Goal: Task Accomplishment & Management: Manage account settings

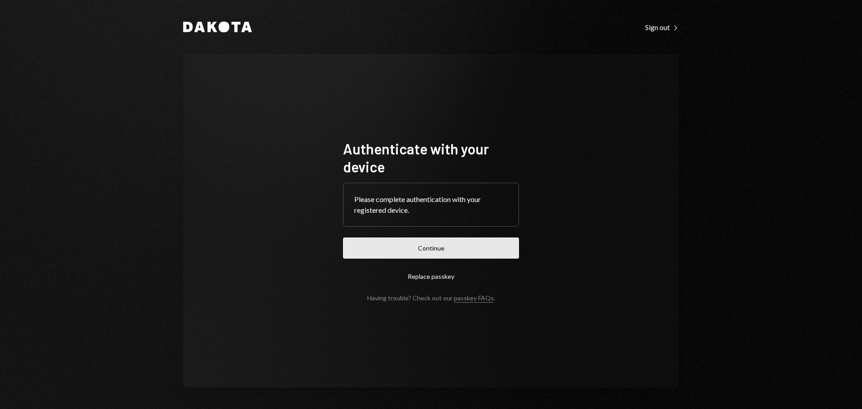
click at [446, 241] on button "Continue" at bounding box center [431, 248] width 176 height 21
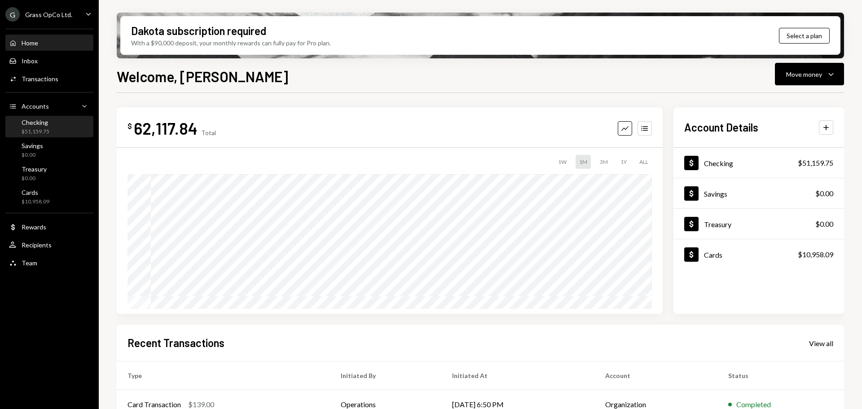
click at [55, 130] on div "Checking $51,159.75" at bounding box center [49, 127] width 81 height 17
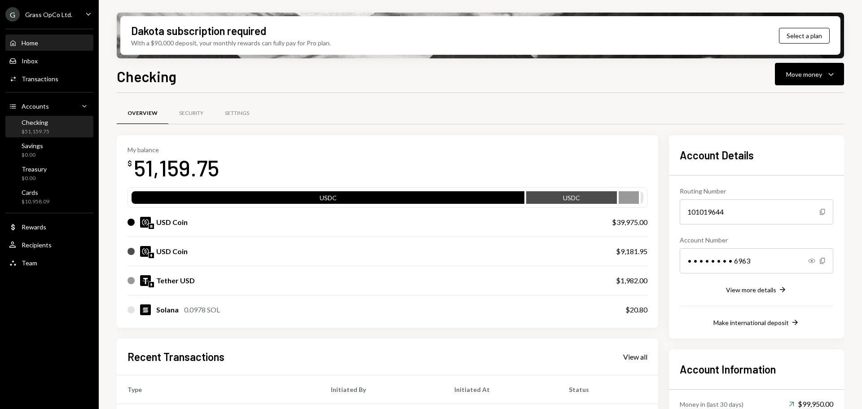
click at [44, 48] on div "Home Home" at bounding box center [49, 42] width 81 height 15
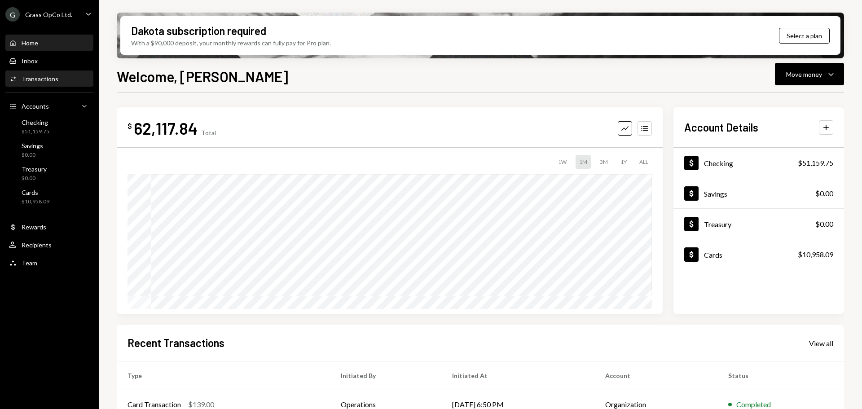
click at [48, 81] on div "Transactions" at bounding box center [40, 79] width 37 height 8
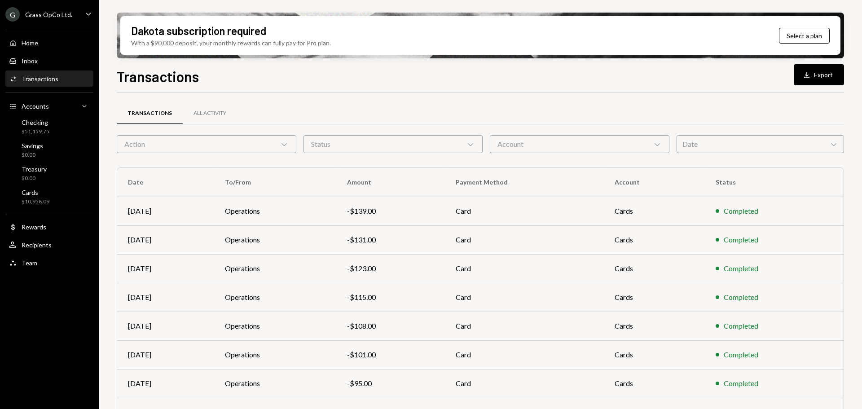
click at [42, 79] on div "Transactions" at bounding box center [40, 79] width 37 height 8
click at [40, 43] on div "Home Home" at bounding box center [49, 43] width 81 height 8
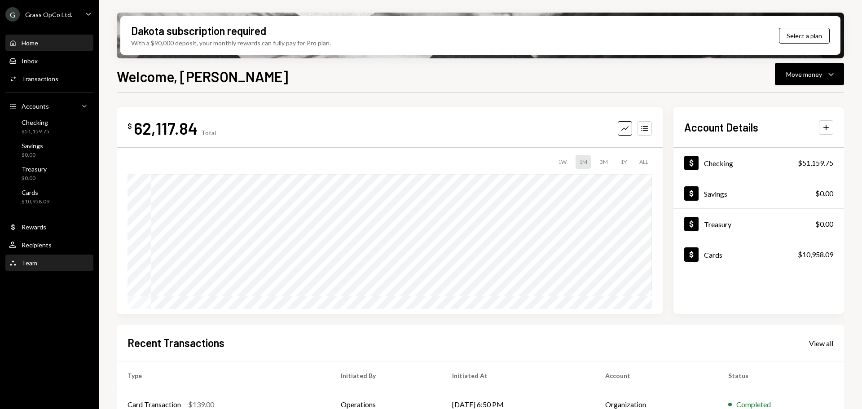
click at [38, 268] on div "Team Team" at bounding box center [49, 263] width 81 height 15
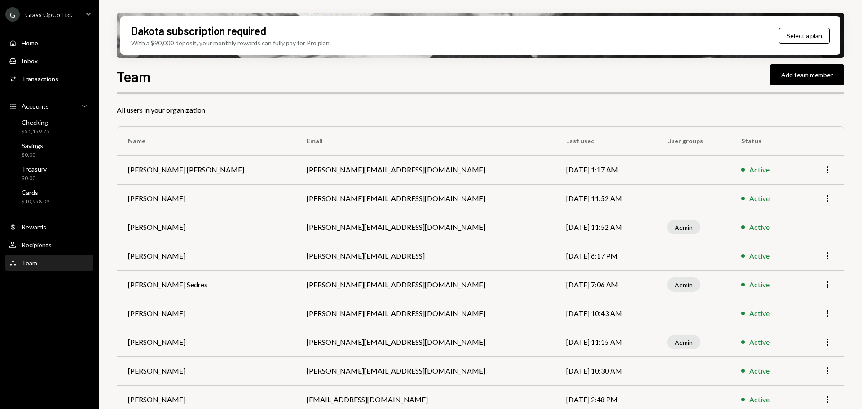
scroll to position [31, 0]
click at [826, 168] on icon "More" at bounding box center [827, 169] width 11 height 11
click at [807, 204] on div "Remove" at bounding box center [806, 204] width 45 height 16
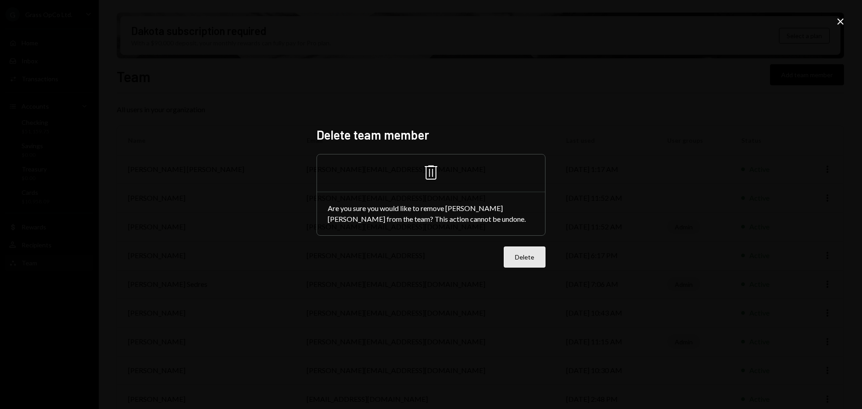
click at [512, 265] on button "Delete" at bounding box center [525, 257] width 42 height 21
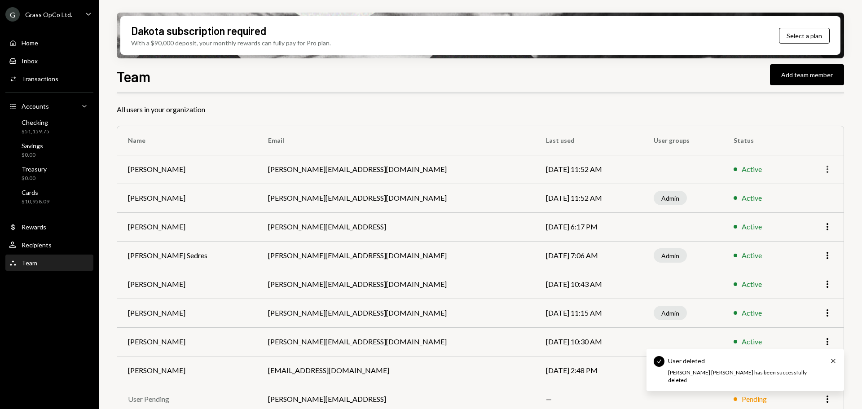
click at [824, 168] on icon "More" at bounding box center [827, 169] width 11 height 11
click at [797, 204] on div "Remove" at bounding box center [806, 204] width 45 height 16
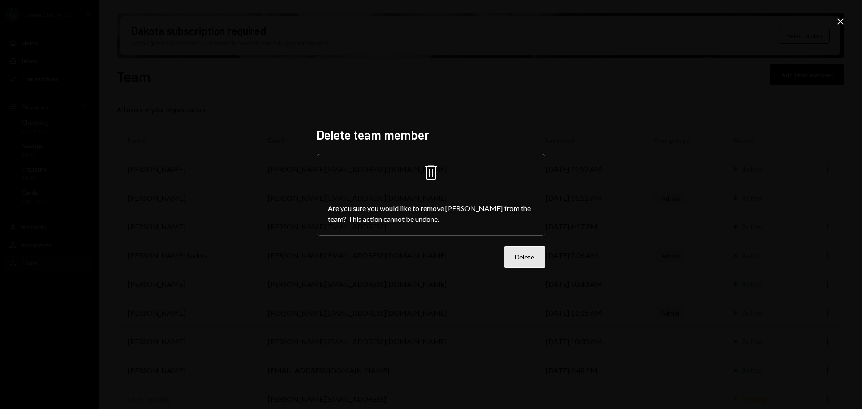
click at [533, 257] on button "Delete" at bounding box center [525, 257] width 42 height 21
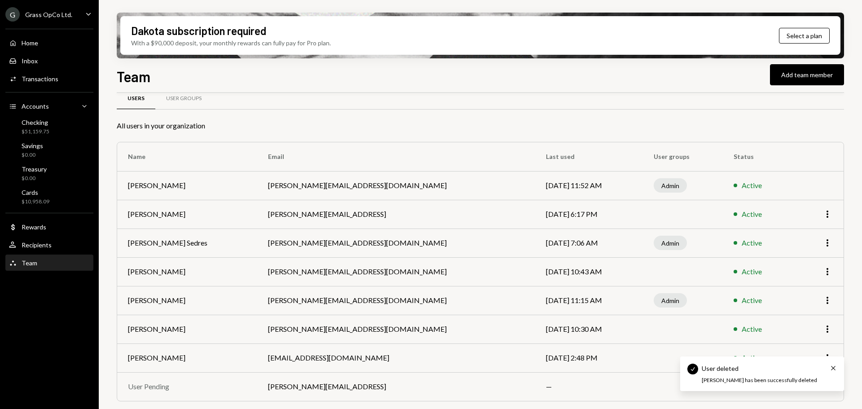
scroll to position [15, 0]
click at [824, 273] on icon "More" at bounding box center [827, 271] width 11 height 11
click at [803, 310] on div "Remove" at bounding box center [806, 307] width 45 height 16
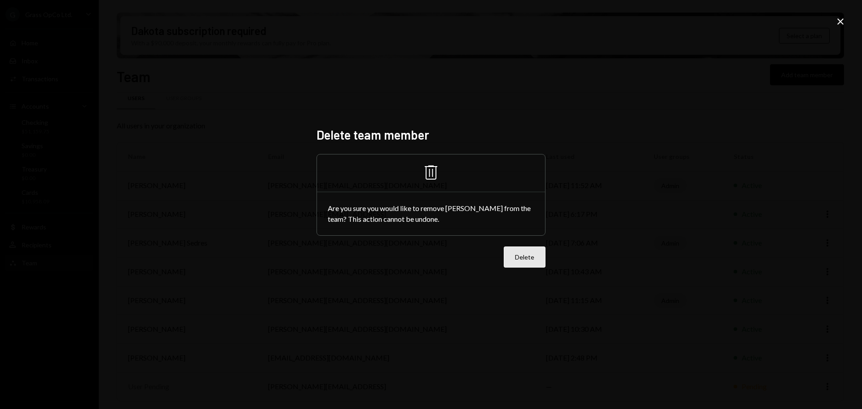
click at [512, 259] on button "Delete" at bounding box center [525, 257] width 42 height 21
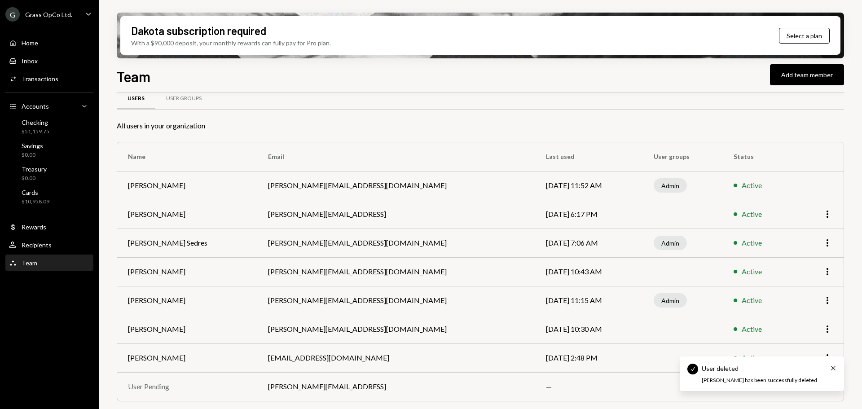
scroll to position [0, 0]
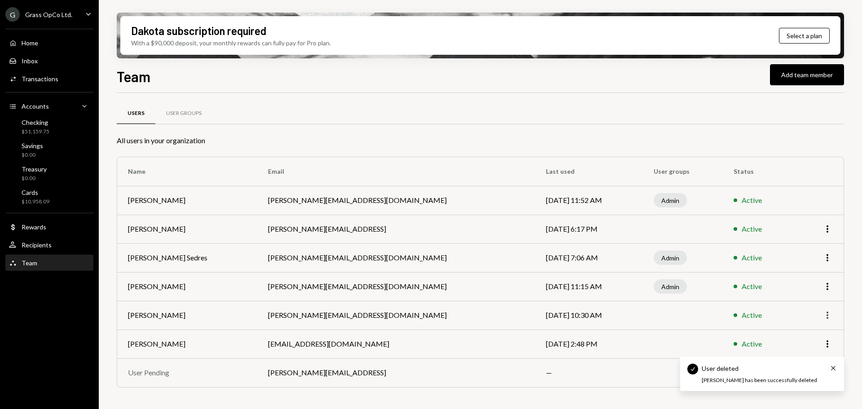
click at [829, 316] on icon "More" at bounding box center [827, 315] width 11 height 11
click at [799, 348] on div "Remove" at bounding box center [806, 350] width 45 height 16
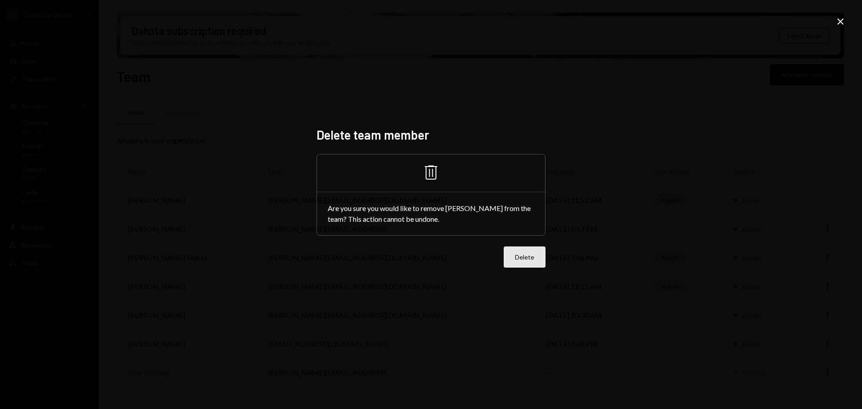
click at [537, 256] on button "Delete" at bounding box center [525, 257] width 42 height 21
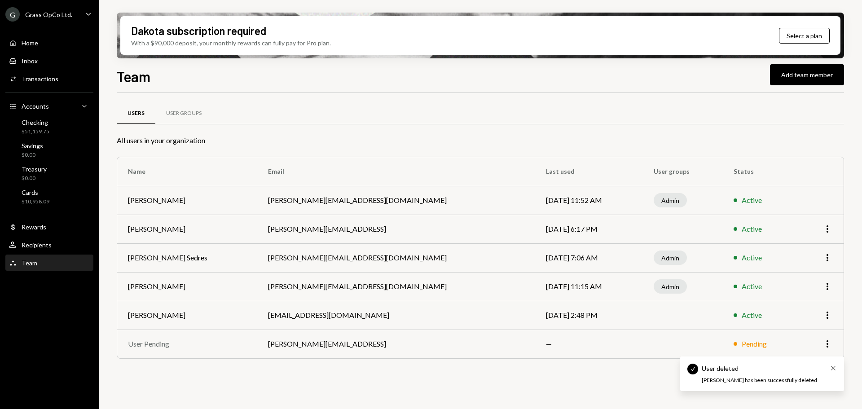
click at [833, 368] on icon "Cross" at bounding box center [833, 368] width 7 height 7
click at [824, 316] on icon "More" at bounding box center [827, 315] width 11 height 11
click at [809, 350] on div "Remove" at bounding box center [806, 350] width 45 height 16
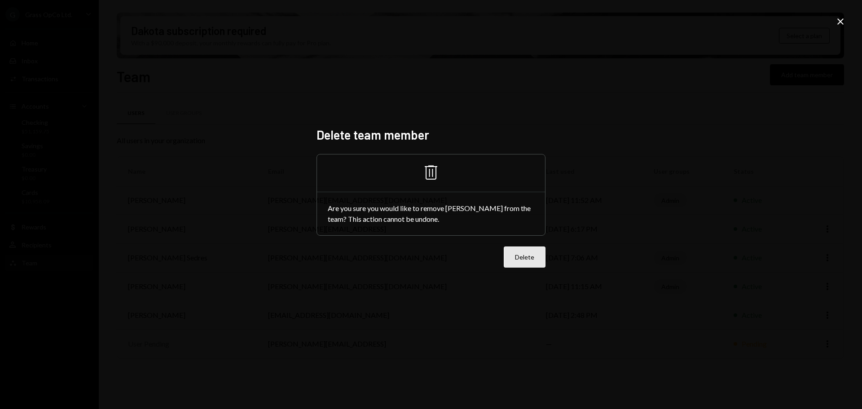
click at [535, 259] on button "Delete" at bounding box center [525, 257] width 42 height 21
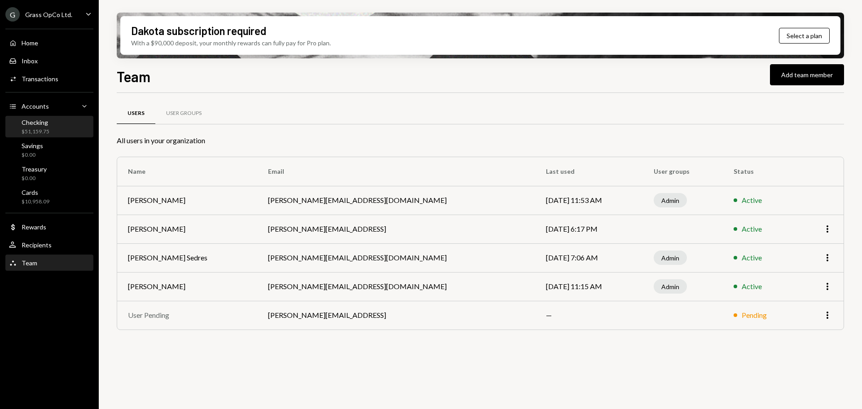
click at [41, 128] on div "$51,159.75" at bounding box center [36, 132] width 28 height 8
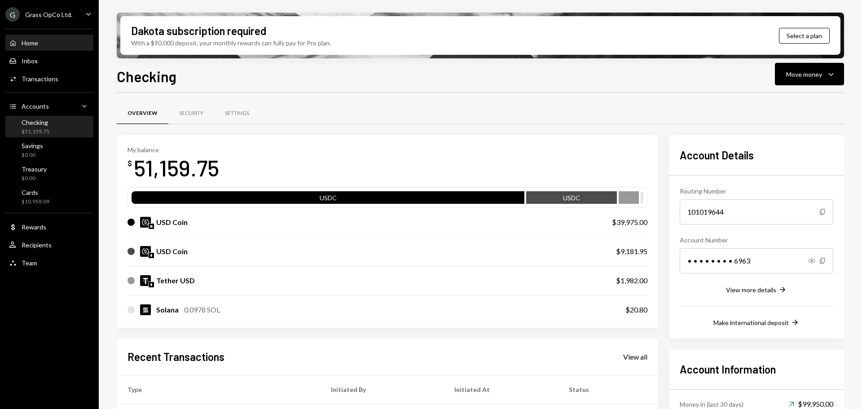
click at [43, 42] on div "Home Home" at bounding box center [49, 43] width 81 height 8
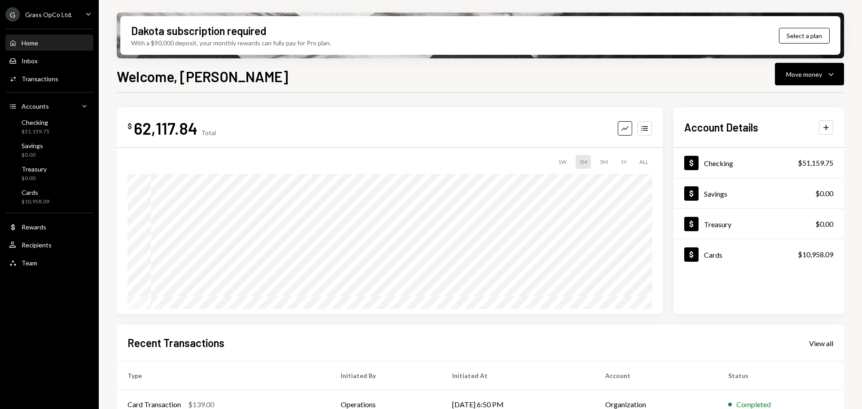
click at [87, 18] on icon "Caret Down" at bounding box center [89, 14] width 10 height 10
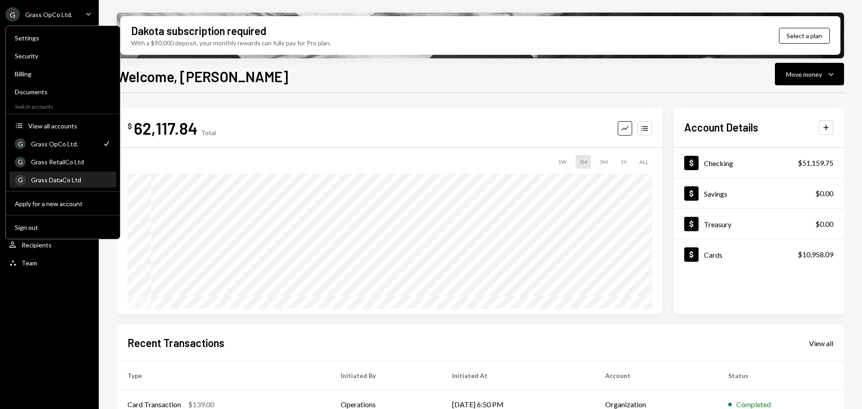
click at [68, 172] on link "G Grass DataCo Ltd" at bounding box center [62, 180] width 107 height 16
